Goal: Communication & Community: Participate in discussion

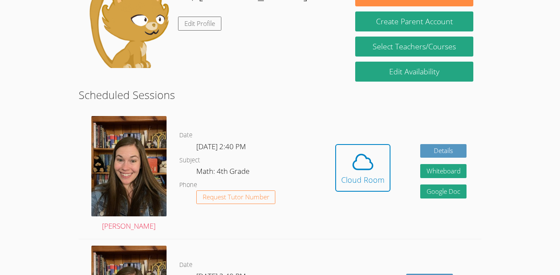
scroll to position [158, 0]
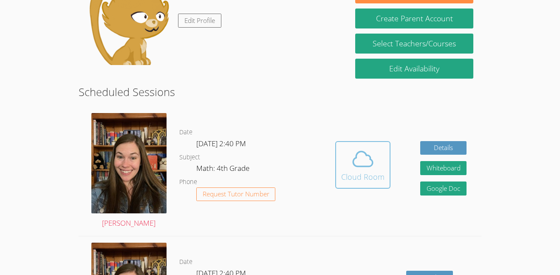
click at [361, 173] on div "Cloud Room" at bounding box center [362, 177] width 43 height 12
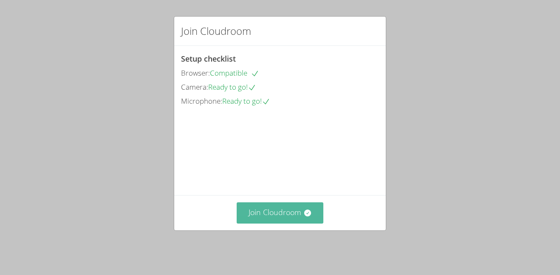
click at [290, 214] on button "Join Cloudroom" at bounding box center [280, 212] width 87 height 21
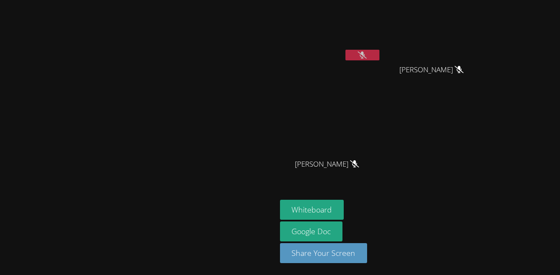
click at [479, 272] on aside "YURIKO YANEZ EZRA SMITH EZRA SMITH JAIDEN MOORE JAIDEN MOORE Whiteboard Google …" at bounding box center [383, 137] width 212 height 275
click at [263, 272] on main "[PERSON_NAME]" at bounding box center [138, 137] width 277 height 275
click at [9, 266] on div "[PERSON_NAME]" at bounding box center [138, 137] width 270 height 268
click at [367, 55] on icon at bounding box center [362, 54] width 9 height 7
click at [380, 51] on button at bounding box center [363, 55] width 34 height 11
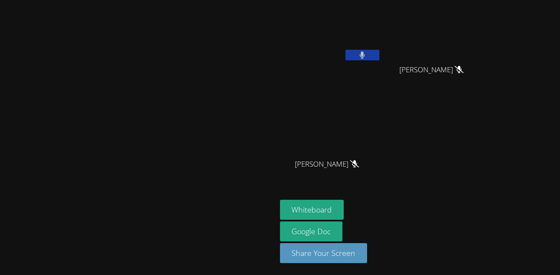
click at [381, 43] on video at bounding box center [330, 31] width 101 height 57
click at [344, 210] on button "Whiteboard" at bounding box center [312, 210] width 64 height 20
click at [381, 65] on div "YURIKO YANEZ" at bounding box center [330, 48] width 101 height 91
click at [380, 50] on button at bounding box center [363, 55] width 34 height 11
click at [380, 59] on button at bounding box center [363, 55] width 34 height 11
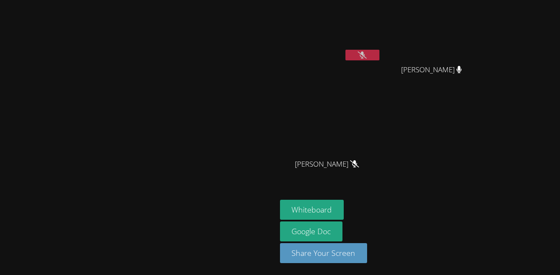
click at [143, 263] on div "[PERSON_NAME]" at bounding box center [138, 137] width 270 height 268
click at [367, 56] on icon at bounding box center [362, 54] width 9 height 7
click at [380, 55] on button at bounding box center [363, 55] width 34 height 11
click at [76, 192] on video at bounding box center [137, 121] width 127 height 152
click at [367, 57] on icon at bounding box center [362, 54] width 9 height 7
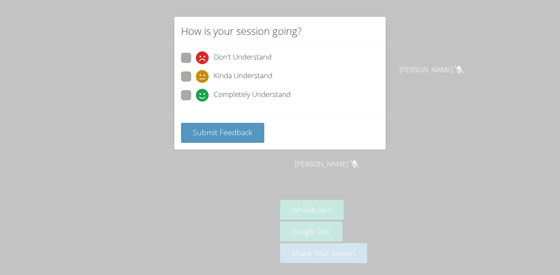
click at [254, 61] on span "Don't Understand" at bounding box center [243, 57] width 58 height 13
click at [203, 60] on input "Don't Understand" at bounding box center [199, 56] width 7 height 7
radio input "true"
click at [232, 132] on span "Submit Feedback" at bounding box center [222, 132] width 59 height 10
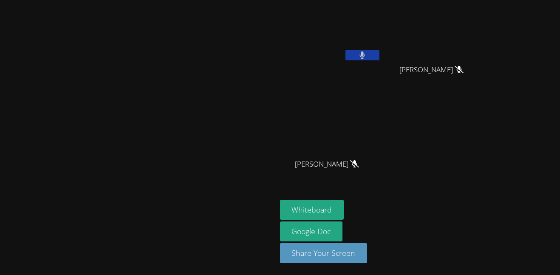
click at [365, 55] on icon at bounding box center [363, 54] width 6 height 7
